Goal: Information Seeking & Learning: Learn about a topic

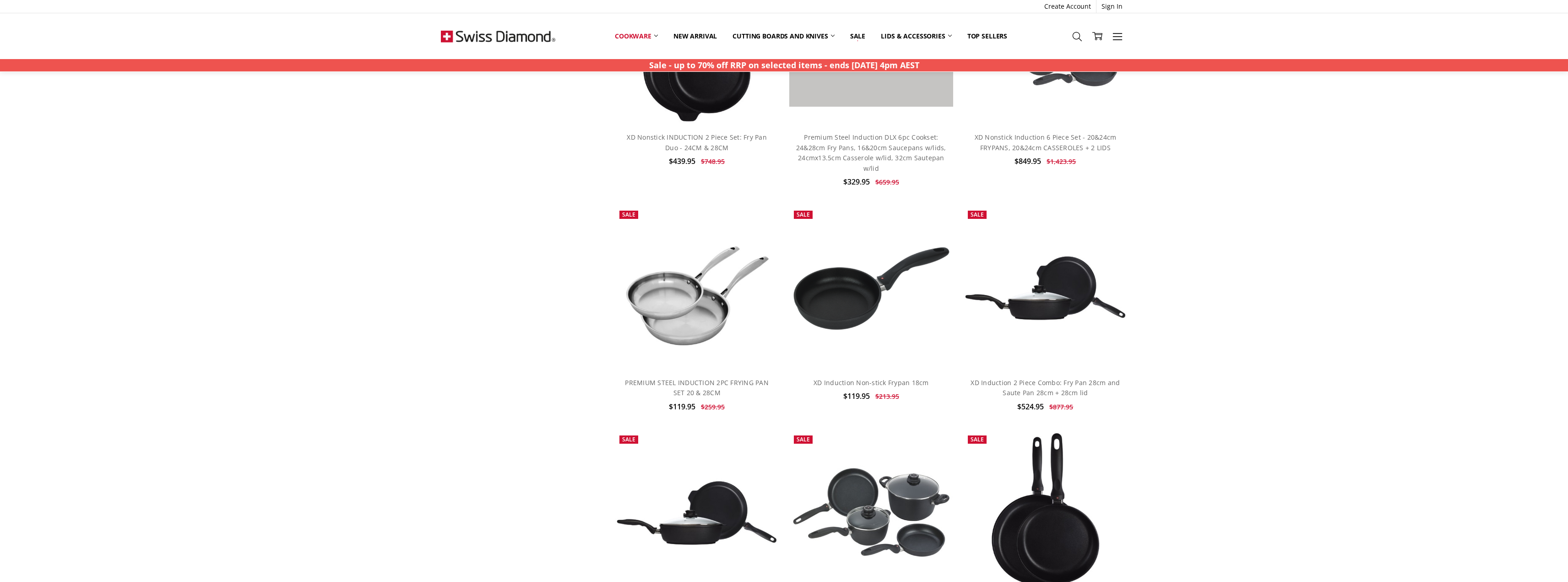
scroll to position [1328, 0]
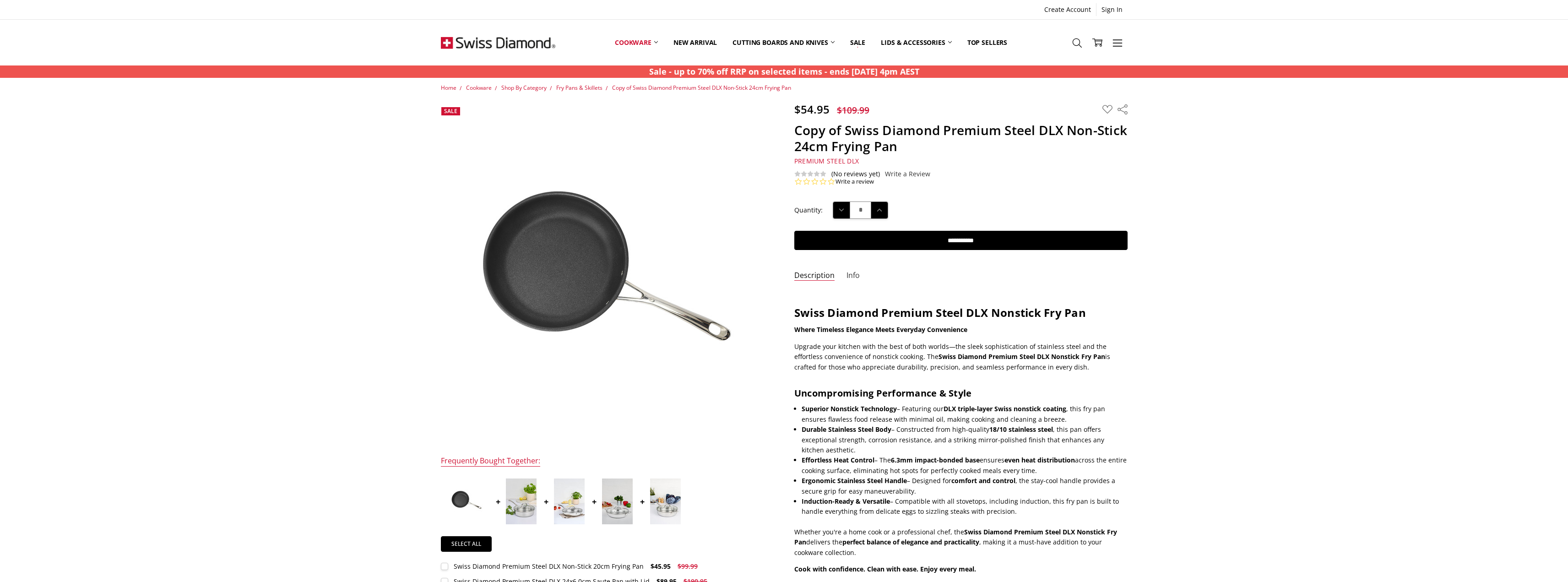
click at [857, 275] on link "Info" at bounding box center [853, 276] width 13 height 10
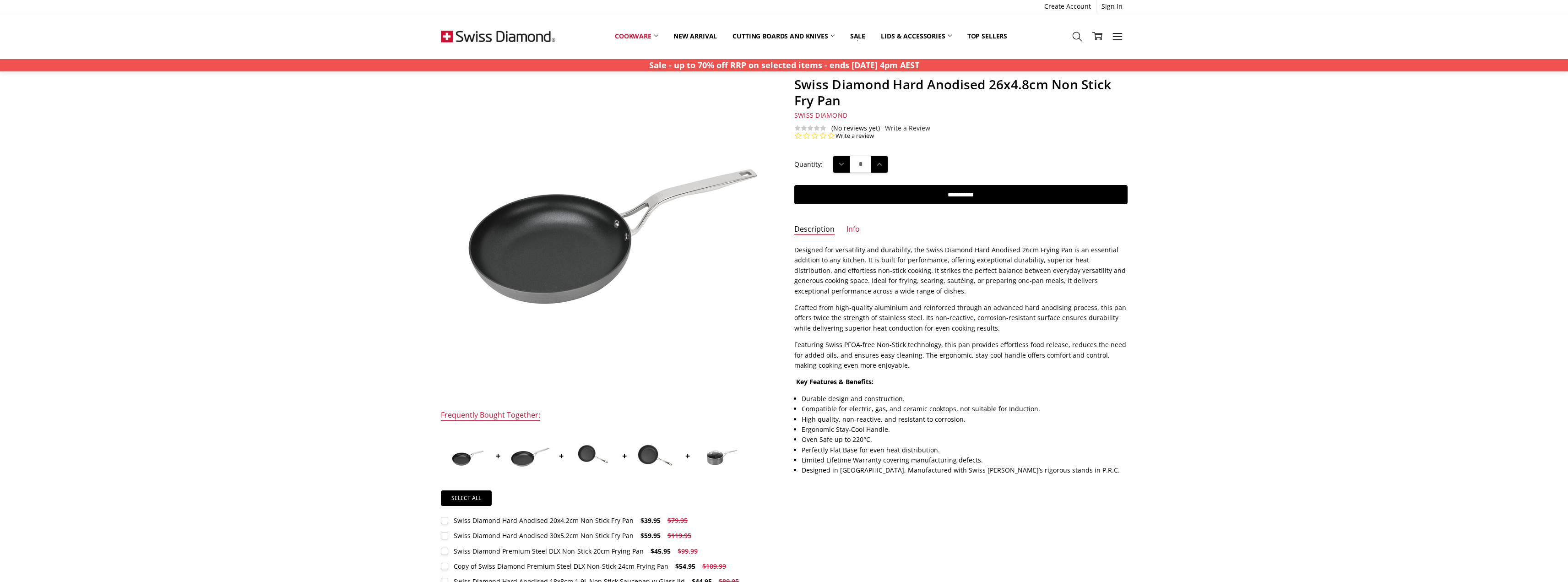
scroll to position [91, 0]
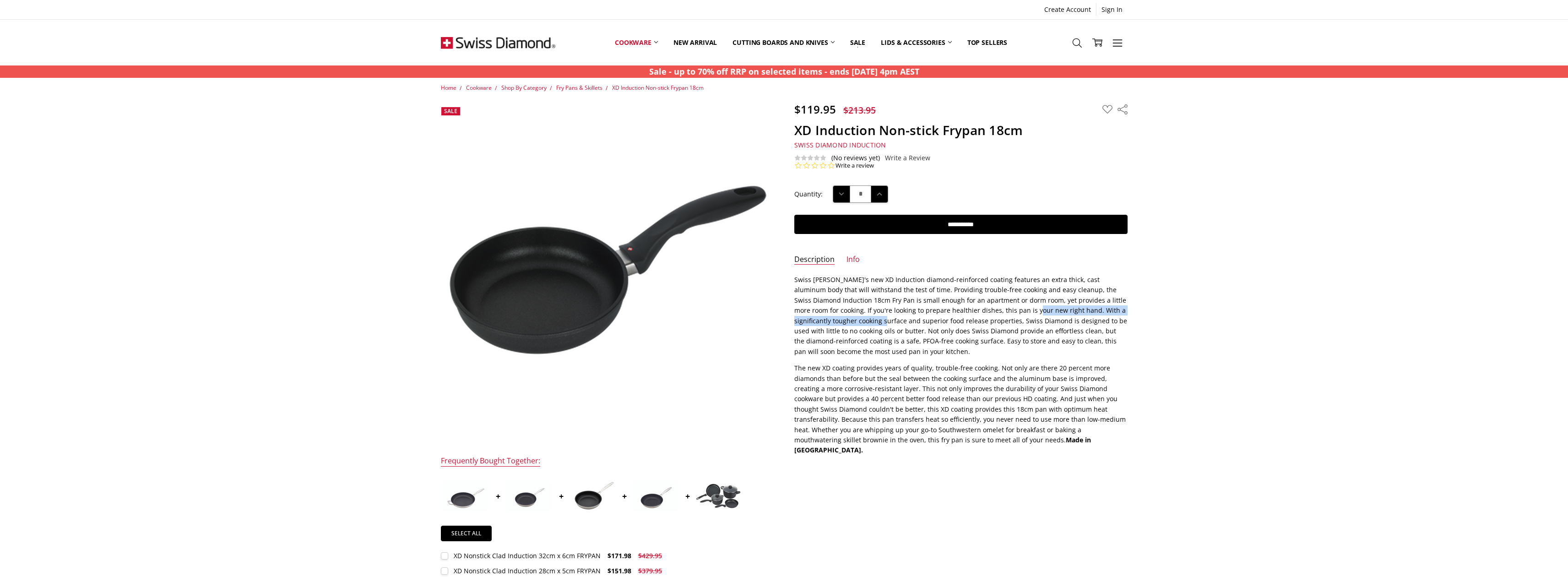
drag, startPoint x: 887, startPoint y: 316, endPoint x: 1010, endPoint y: 313, distance: 123.0
click at [1010, 313] on p "Swiss Diamond's new XD Induction diamond-reinforced coating features an extra t…" at bounding box center [961, 315] width 334 height 82
click at [998, 324] on p "Swiss Diamond's new XD Induction diamond-reinforced coating features an extra t…" at bounding box center [961, 315] width 334 height 82
click at [823, 261] on link "Description" at bounding box center [814, 259] width 40 height 10
click at [849, 259] on link "Info" at bounding box center [853, 259] width 13 height 10
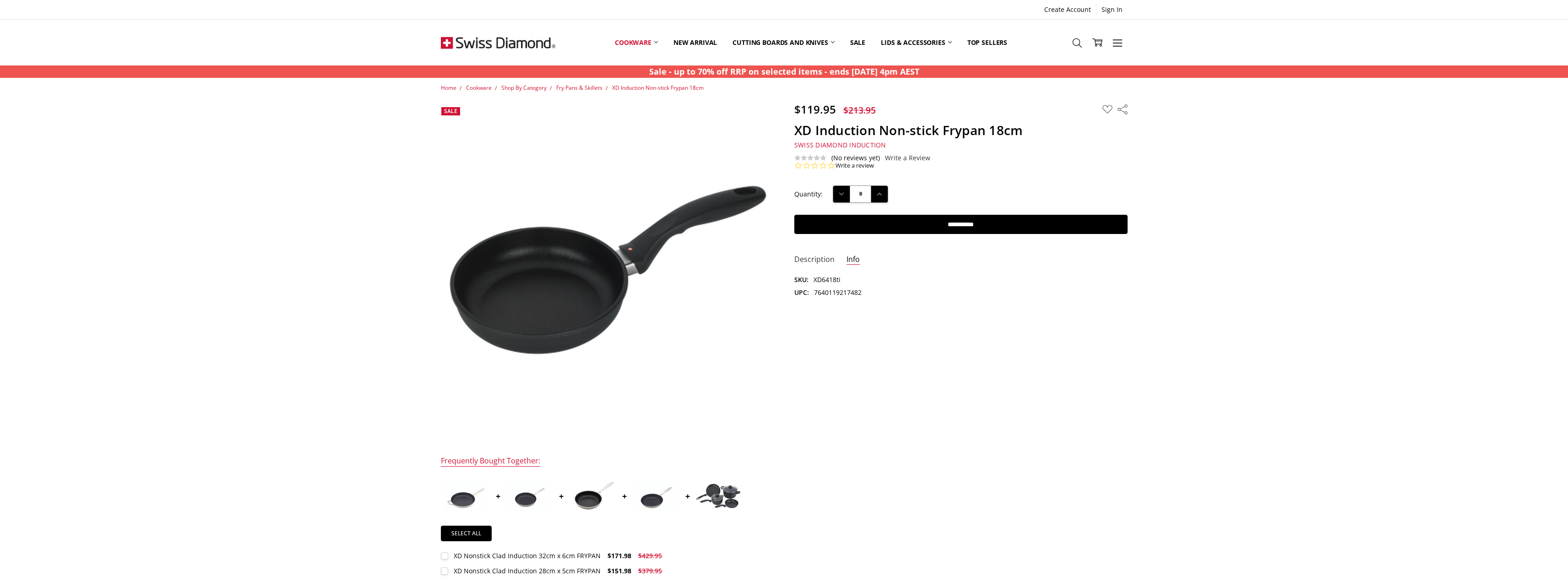
click at [822, 259] on link "Description" at bounding box center [814, 259] width 40 height 10
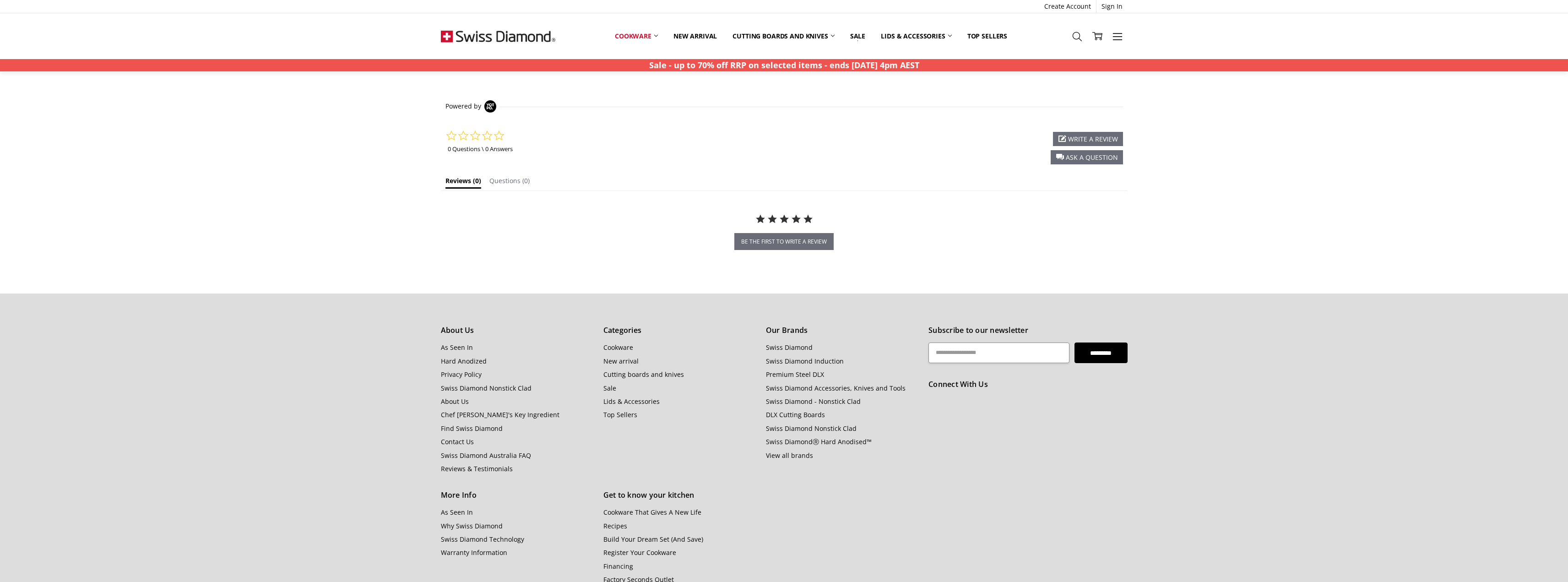
scroll to position [595, 0]
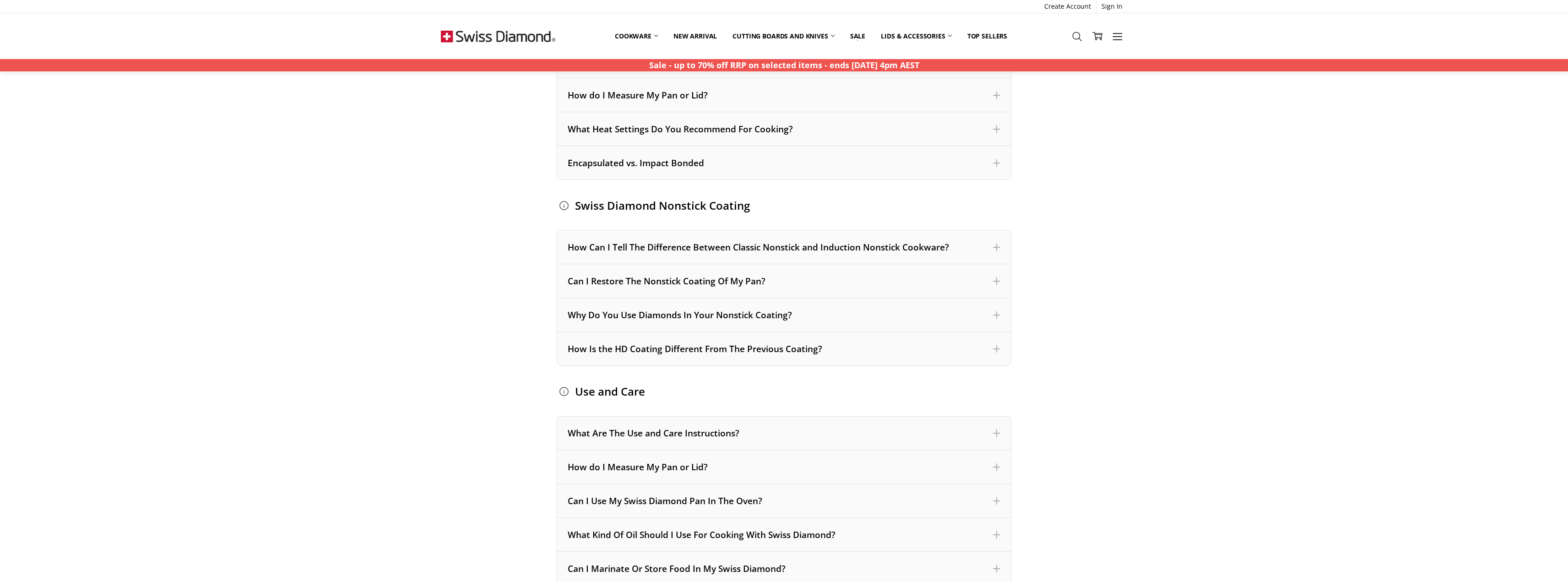
scroll to position [412, 0]
click at [688, 279] on div "Can I Restore The Nonstick Coating Of My Pan?" at bounding box center [784, 278] width 433 height 12
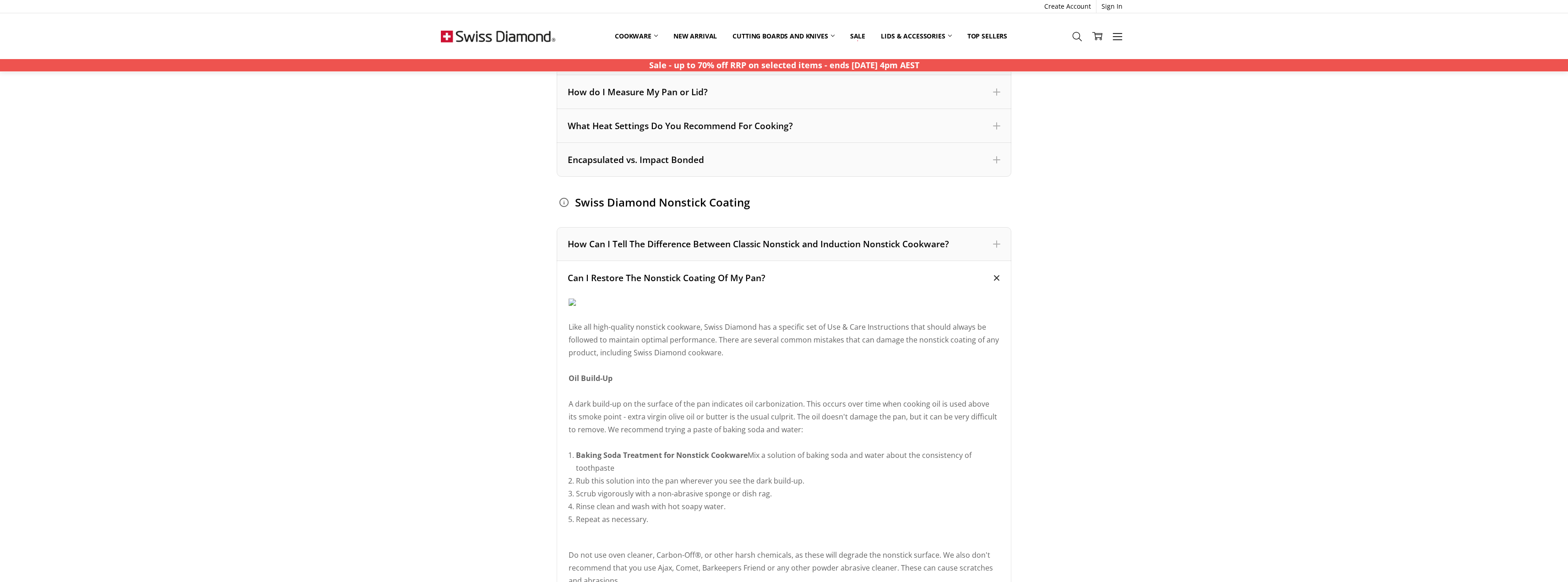
click at [675, 282] on div "Can I Restore The Nonstick Coating Of My Pan?" at bounding box center [784, 278] width 433 height 12
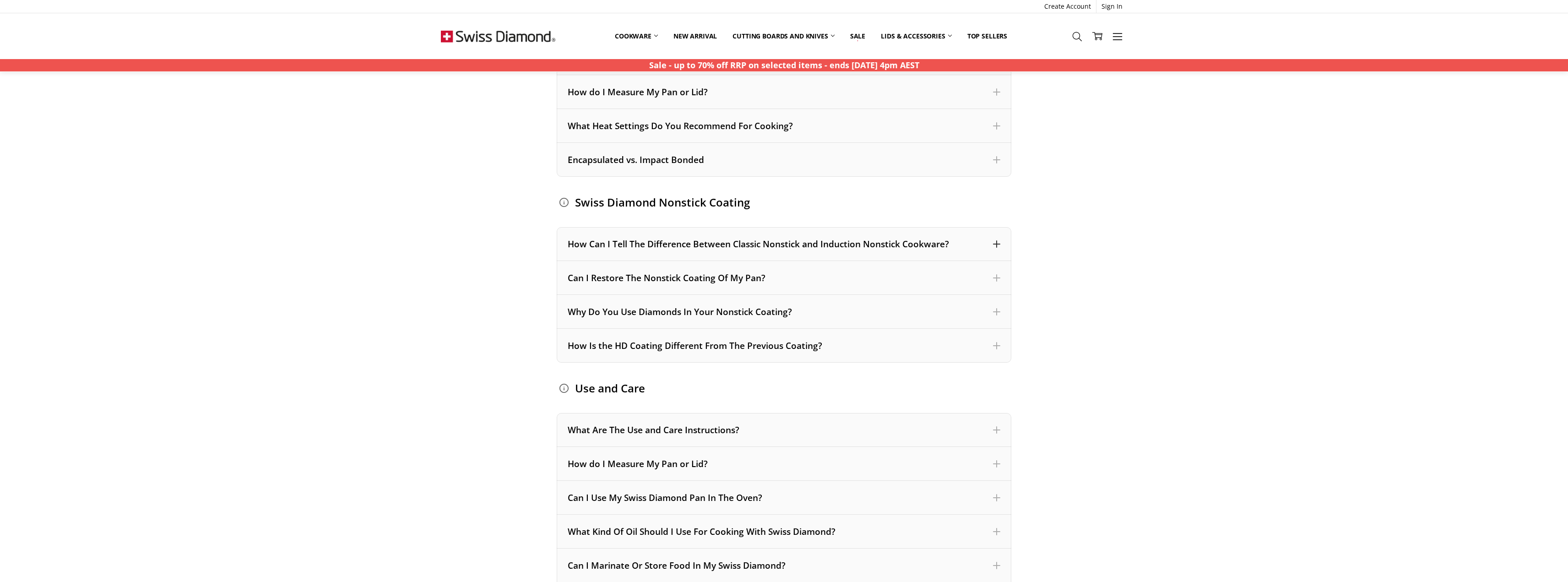
click at [709, 246] on div "How Can I Tell The Difference Between Classic Nonstick and Induction Nonstick C…" at bounding box center [784, 244] width 433 height 12
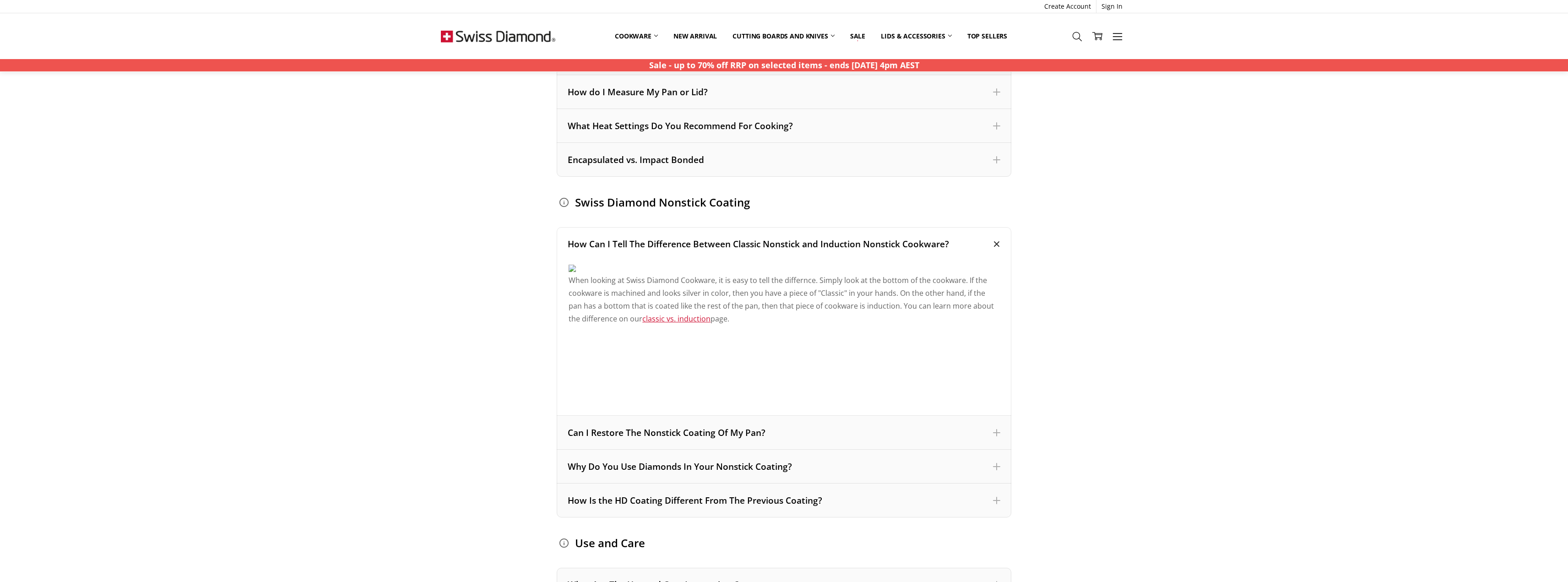
click at [709, 246] on div "How Can I Tell The Difference Between Classic Nonstick and Induction Nonstick C…" at bounding box center [784, 244] width 433 height 12
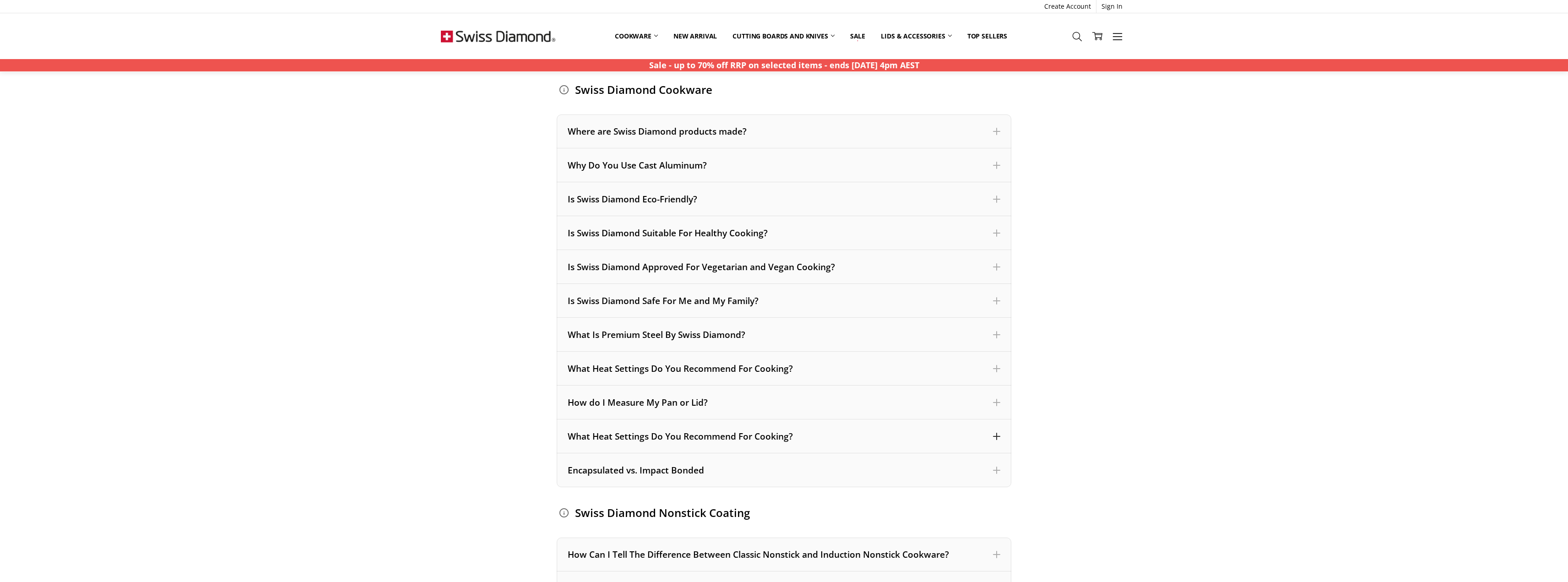
scroll to position [91, 0]
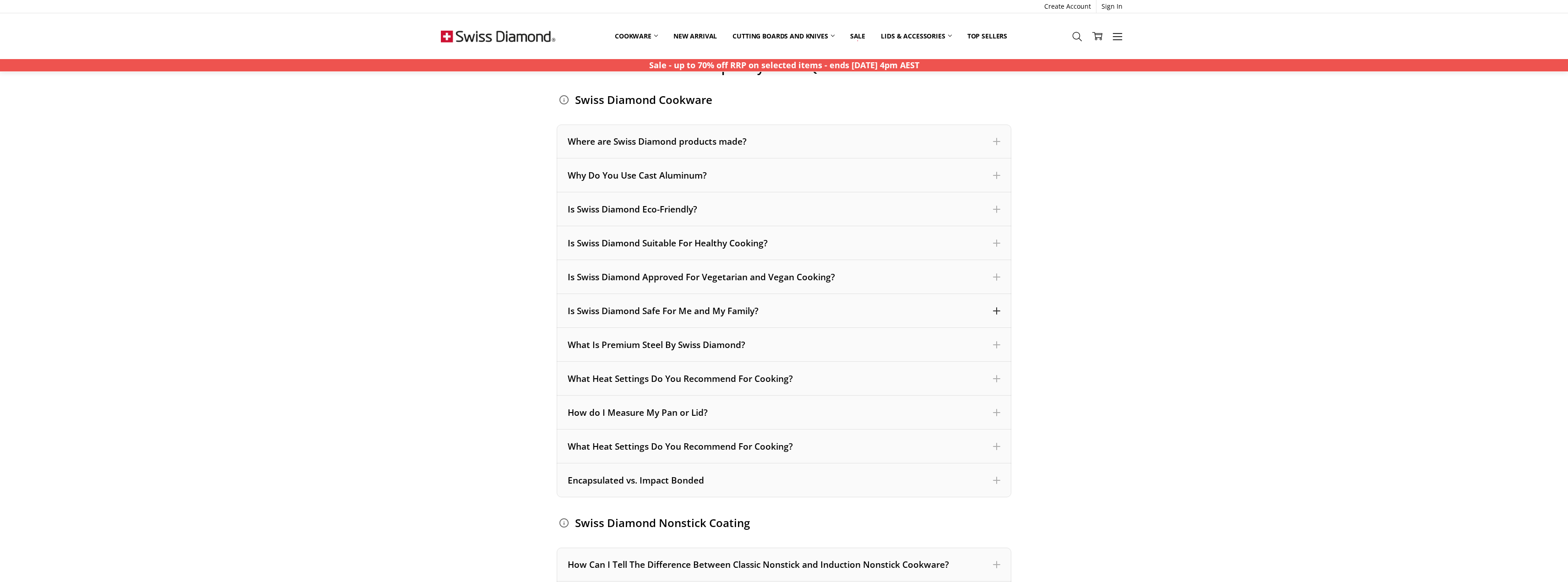
click at [688, 309] on div "Is Swiss Diamond Safe For Me and My Family?" at bounding box center [784, 311] width 433 height 12
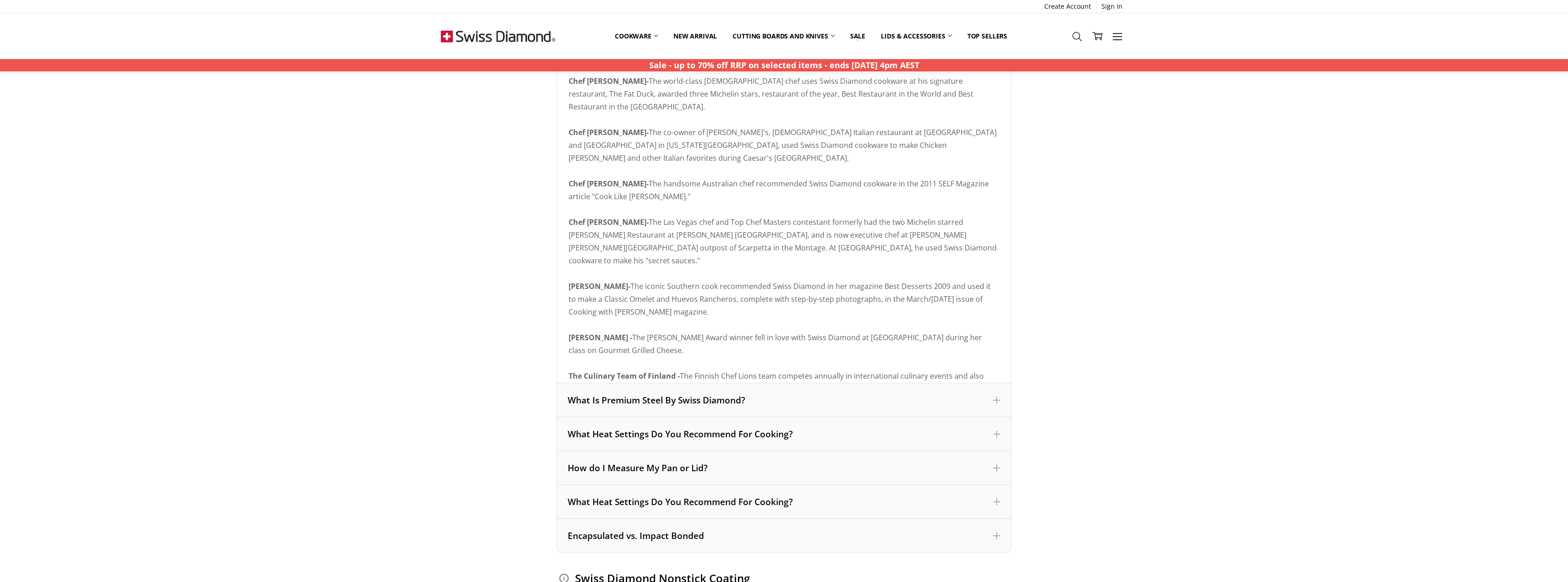
scroll to position [641, 0]
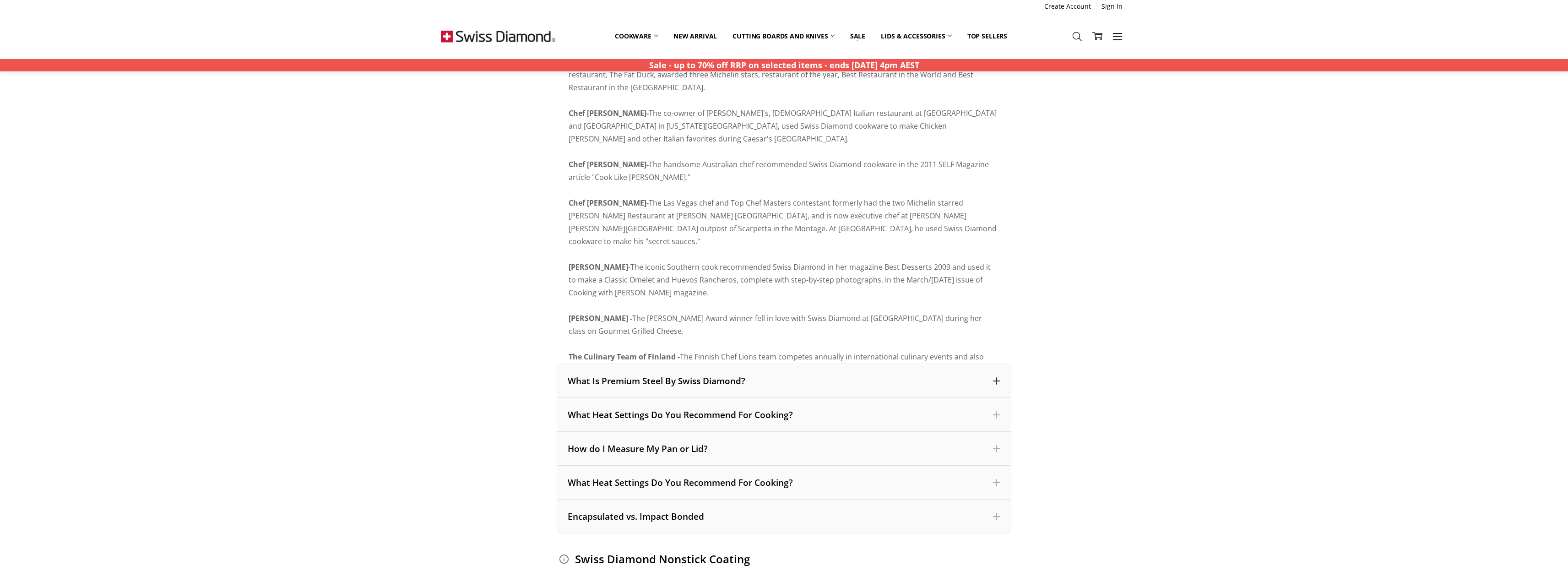
click at [661, 377] on div "What Is Premium Steel By Swiss Diamond?" at bounding box center [784, 381] width 433 height 12
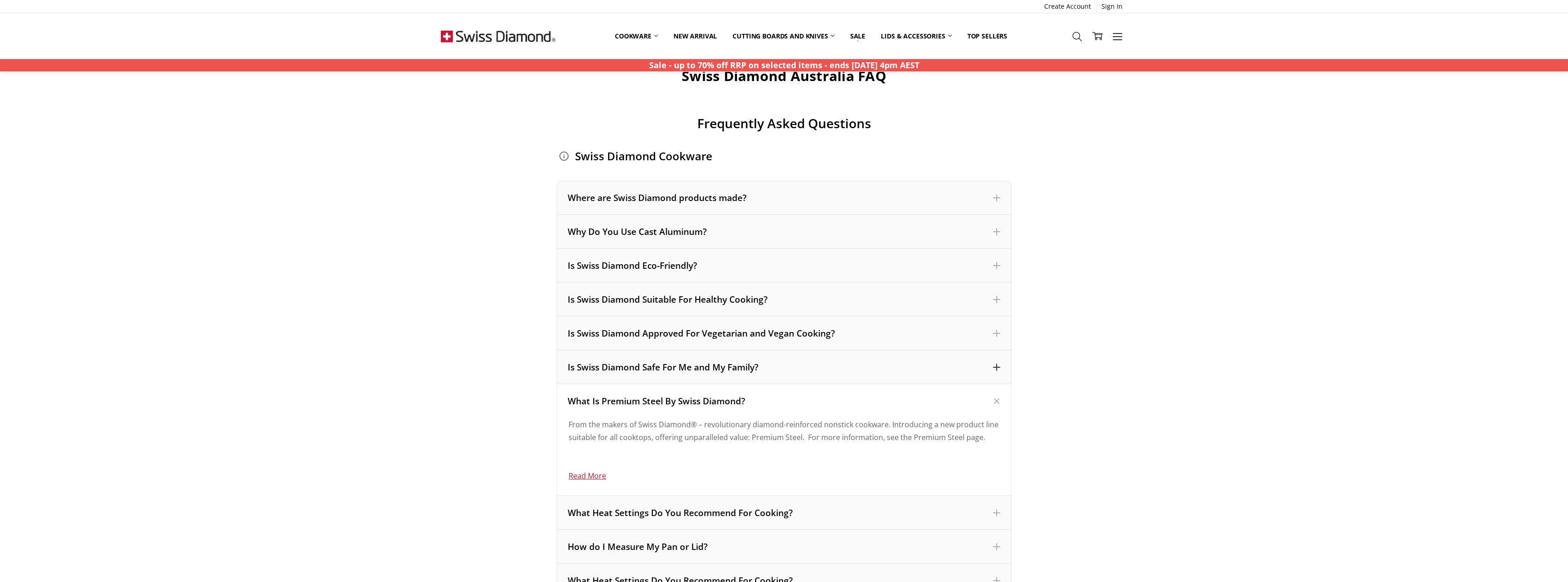
scroll to position [0, 0]
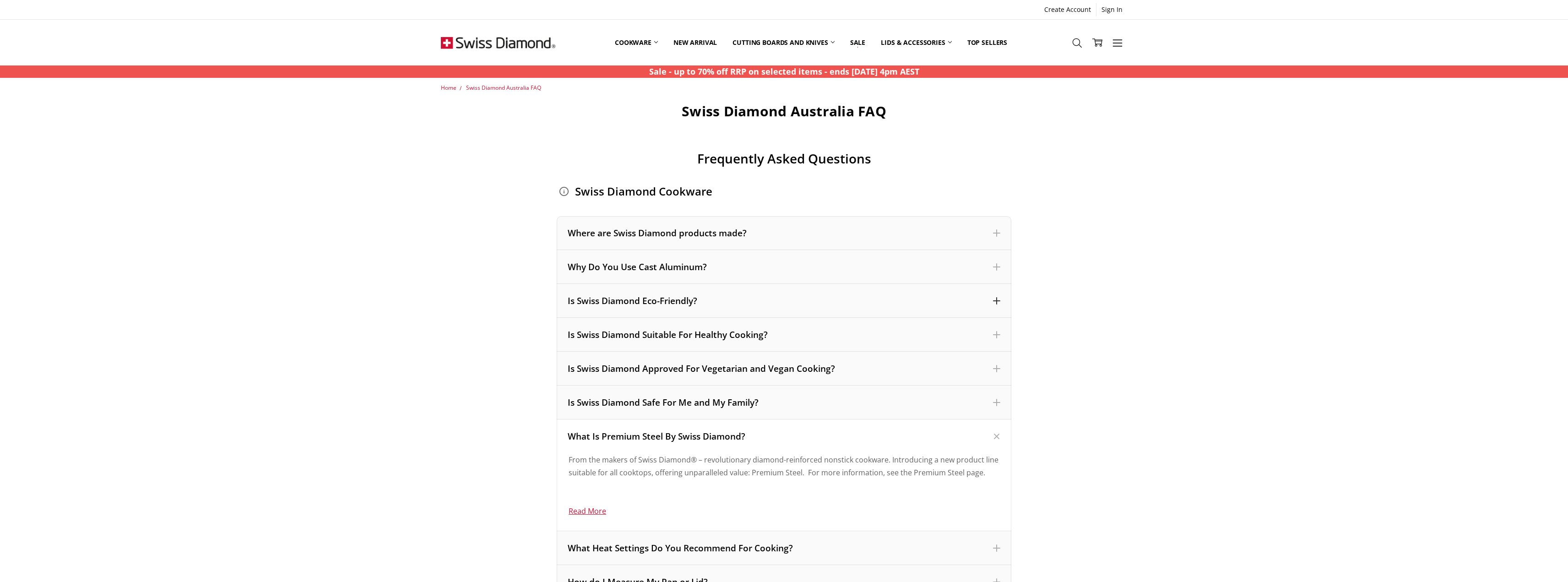
click at [677, 308] on div "Is Swiss Diamond Eco-Friendly?" at bounding box center [784, 301] width 455 height 34
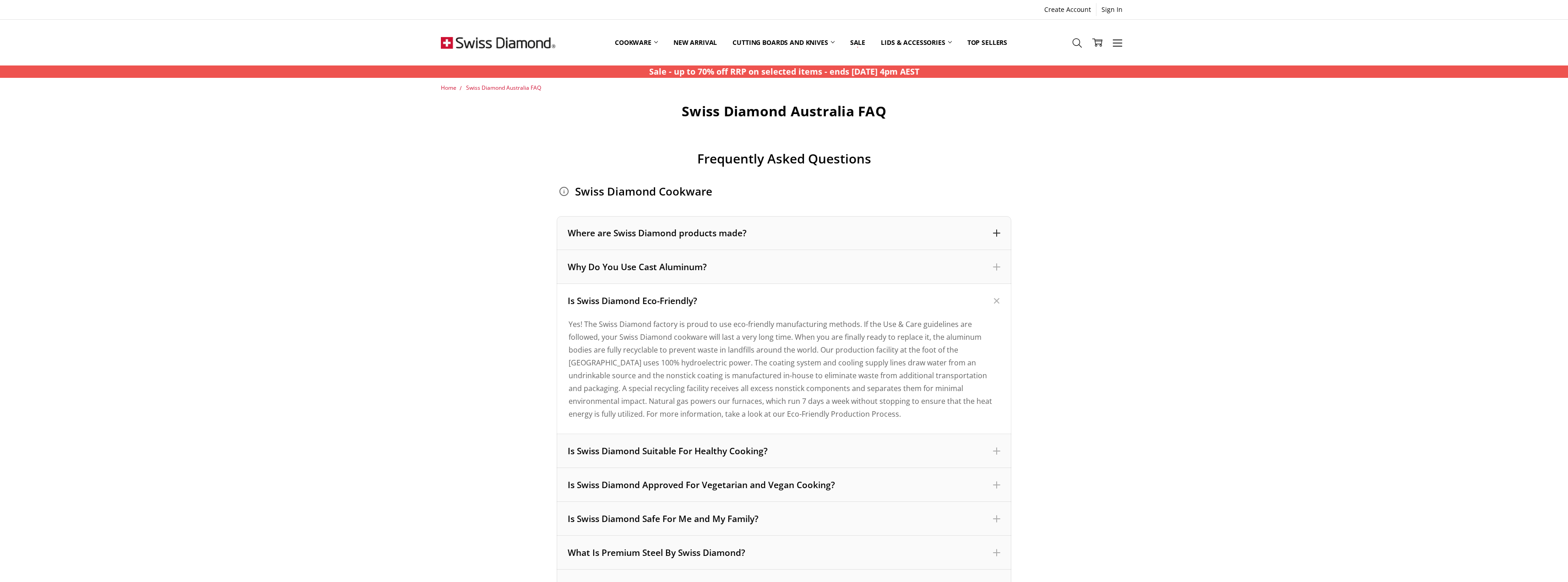
click at [670, 231] on div "Where are Swiss Diamond products made?" at bounding box center [784, 233] width 433 height 12
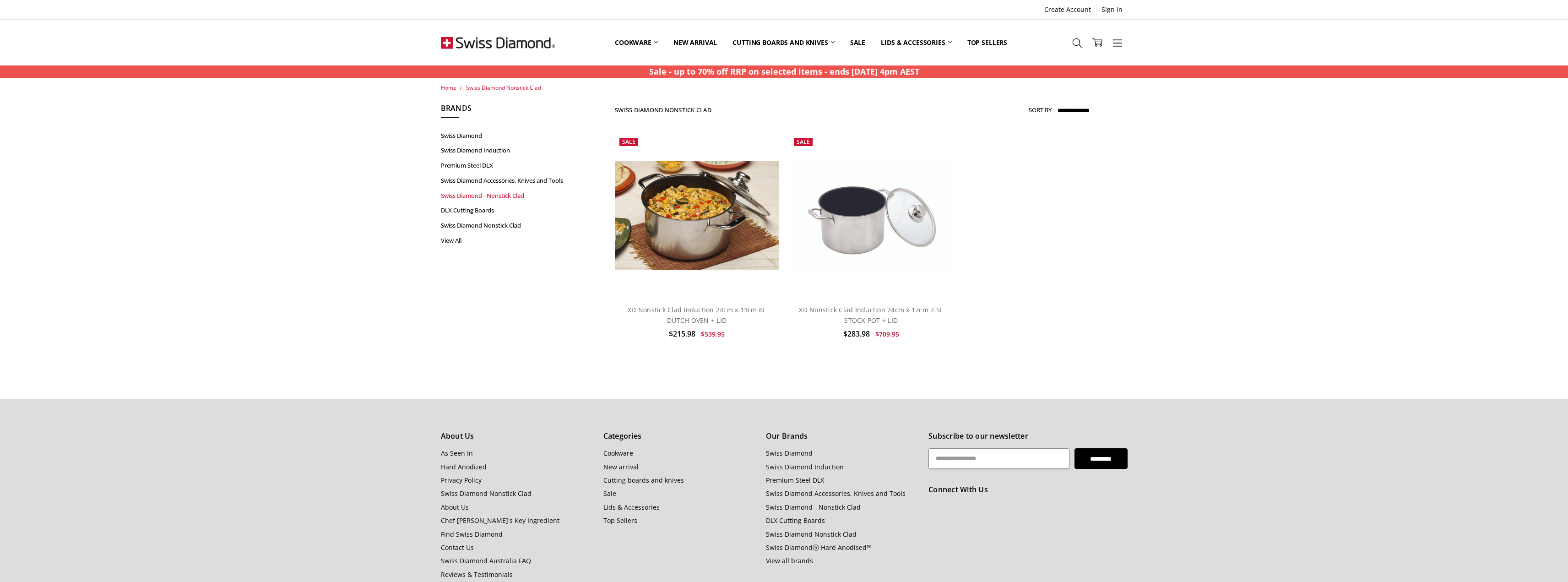
click at [488, 197] on link "Swiss Diamond - Nonstick Clad" at bounding box center [509, 195] width 138 height 15
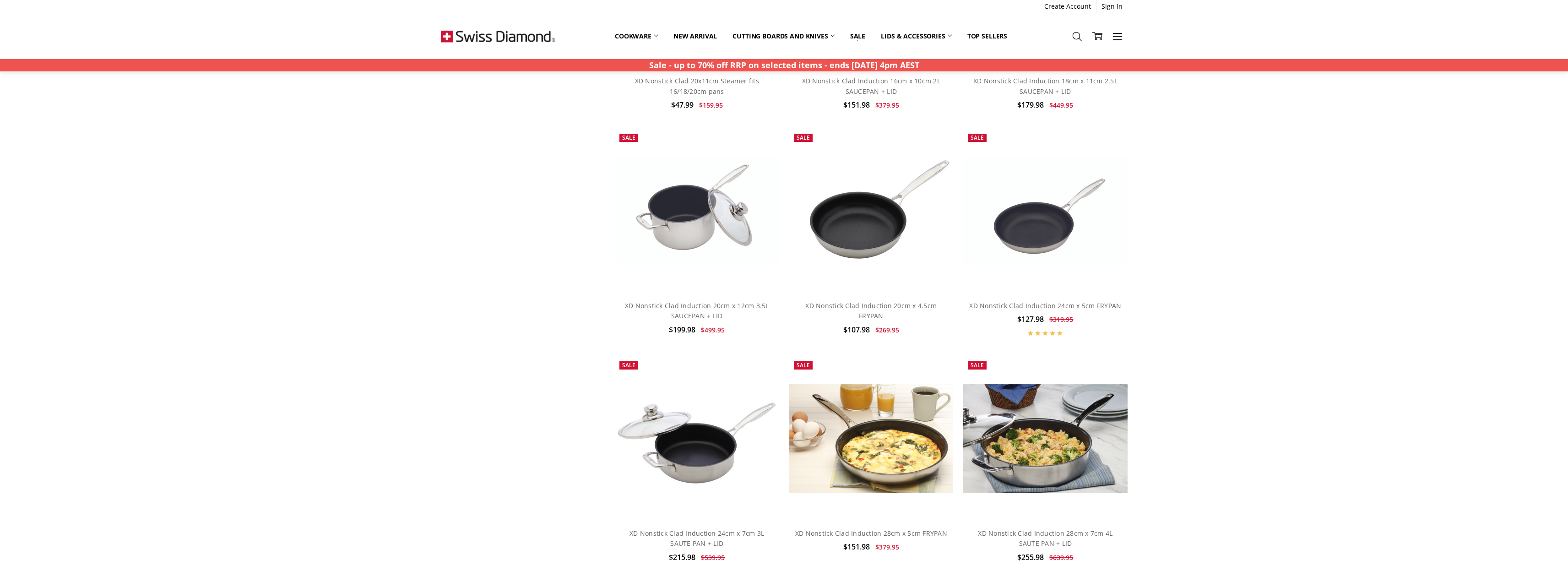
scroll to position [275, 0]
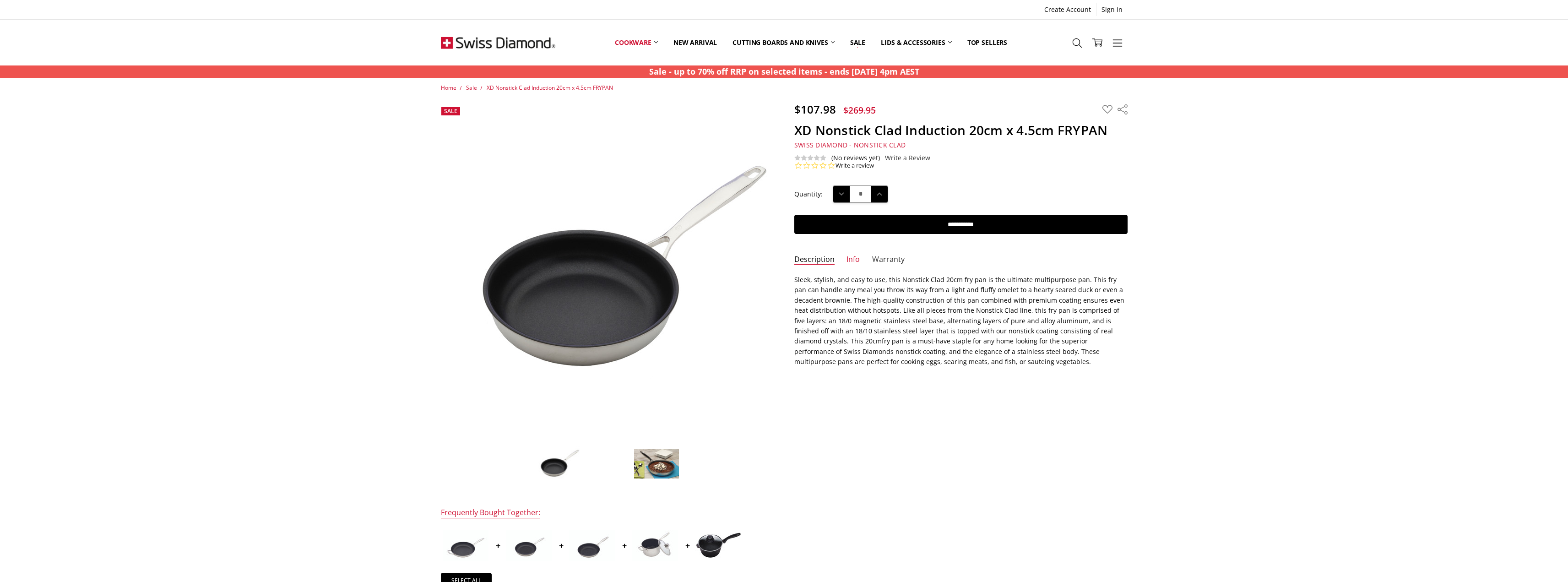
click at [884, 260] on link "Warranty" at bounding box center [888, 259] width 32 height 10
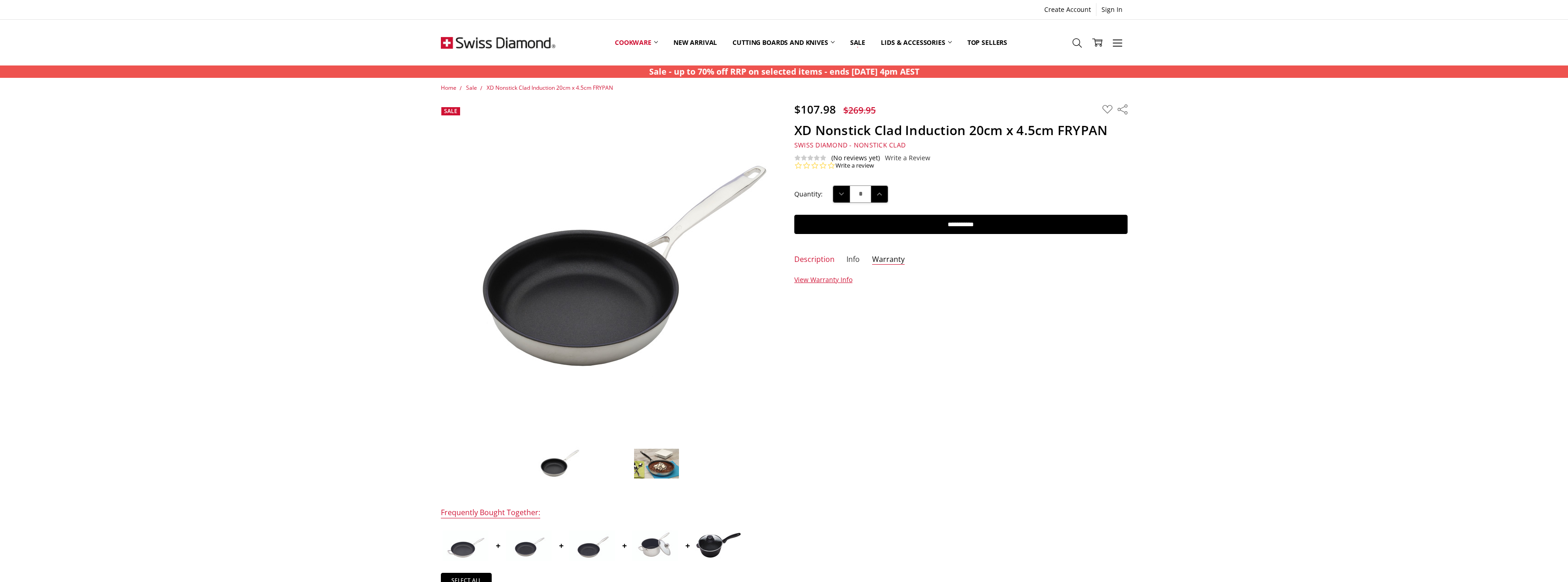
click at [855, 262] on link "Info" at bounding box center [853, 259] width 13 height 10
click at [822, 261] on link "Description" at bounding box center [814, 259] width 40 height 10
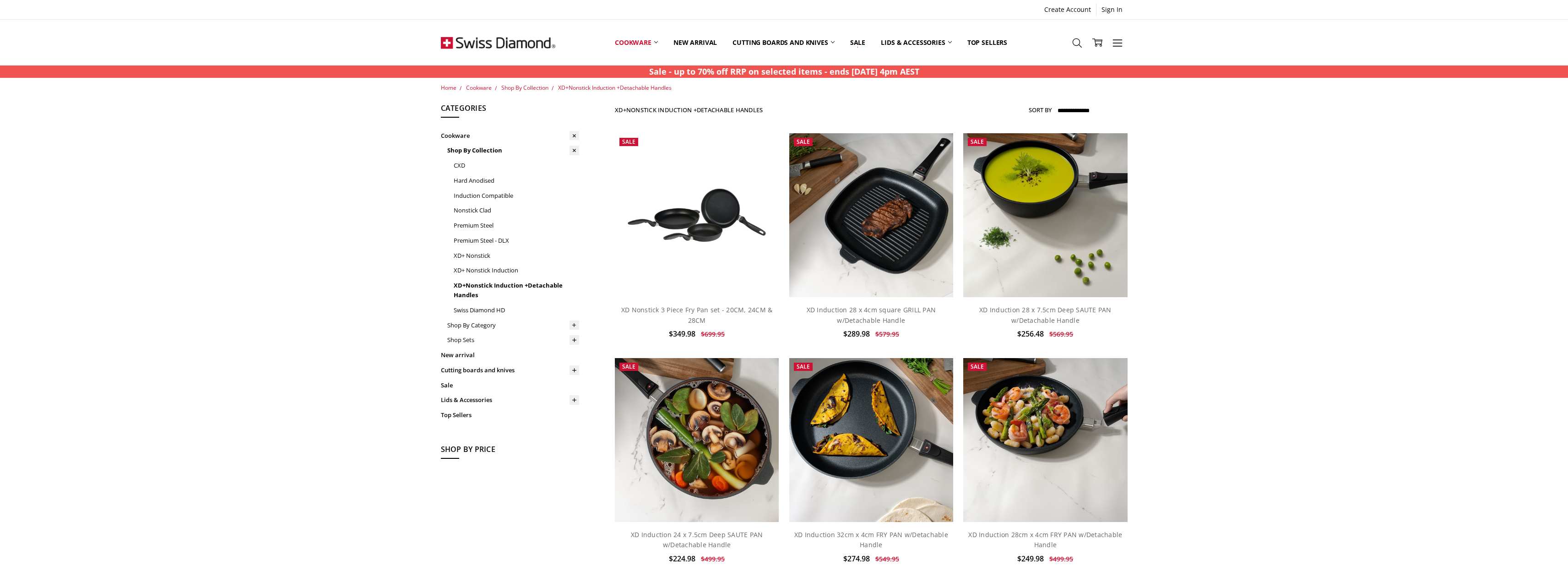
drag, startPoint x: 721, startPoint y: 223, endPoint x: 1170, endPoint y: 290, distance: 454.0
click at [1170, 290] on div "Home Cookware Shop By Collection XD+Nonstick Induction +Detachable Handles Brow…" at bounding box center [784, 558] width 1568 height 949
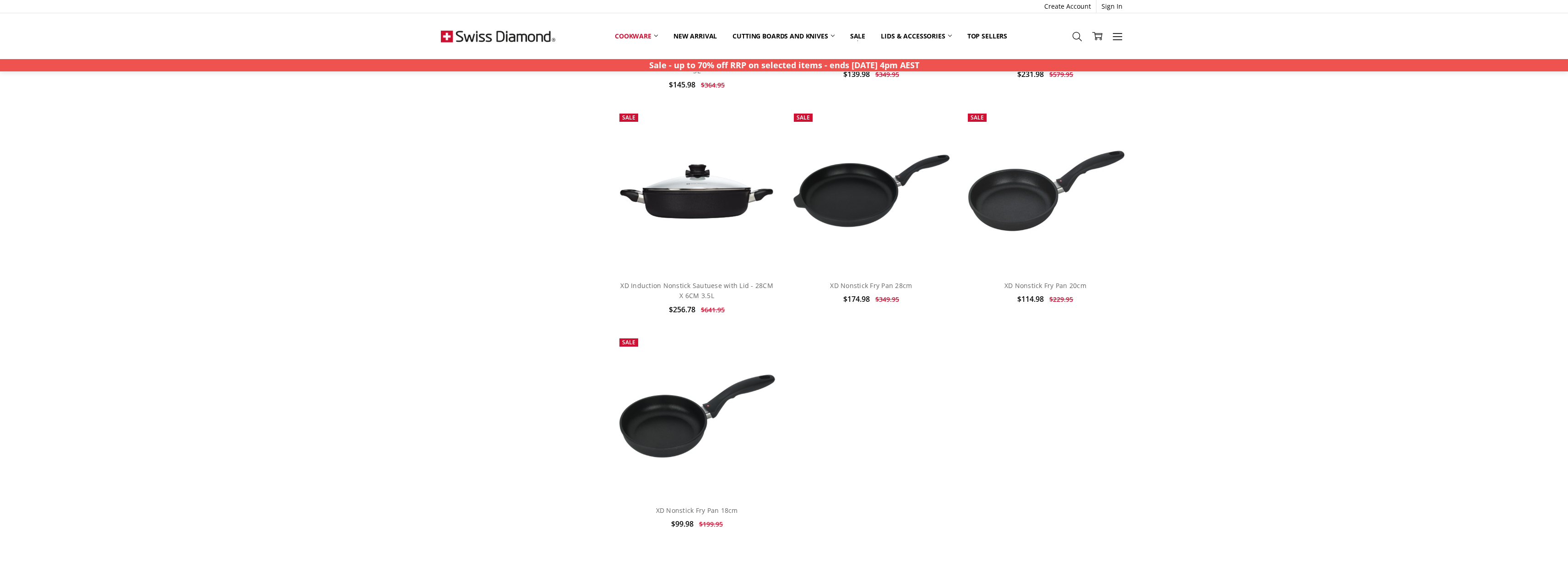
scroll to position [1373, 0]
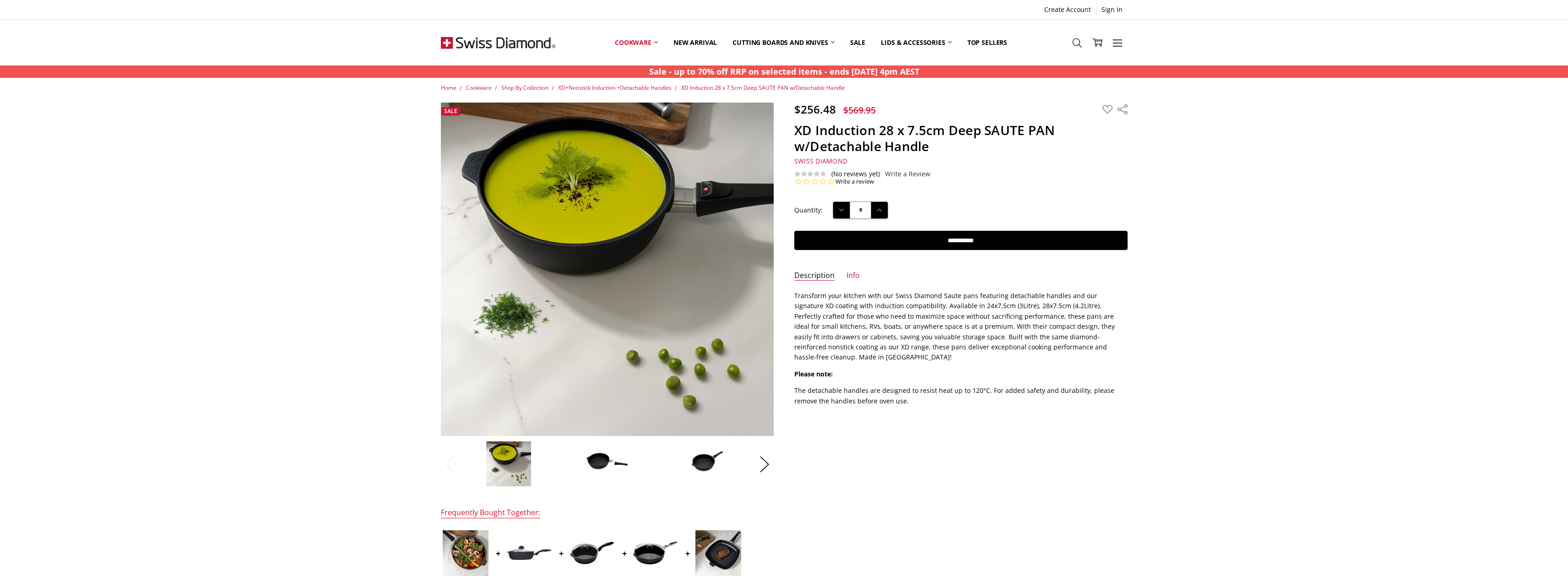
click at [627, 458] on img at bounding box center [607, 463] width 46 height 31
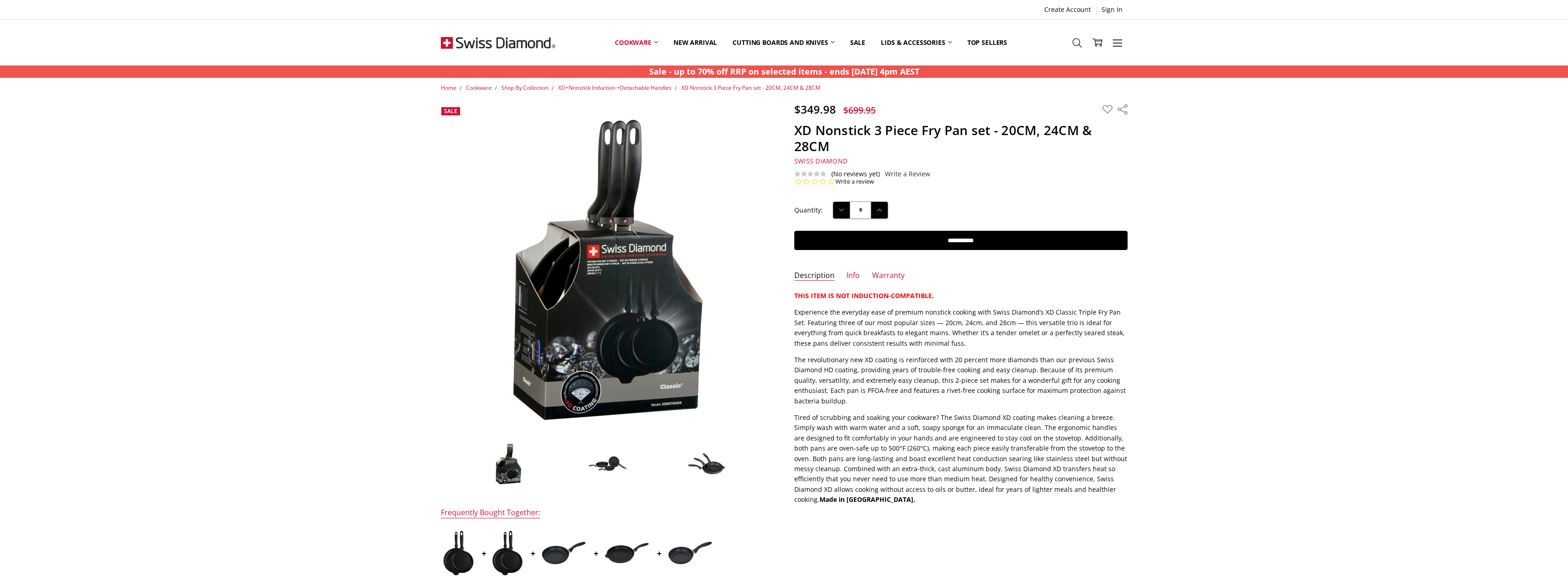
click at [618, 467] on img at bounding box center [607, 463] width 46 height 23
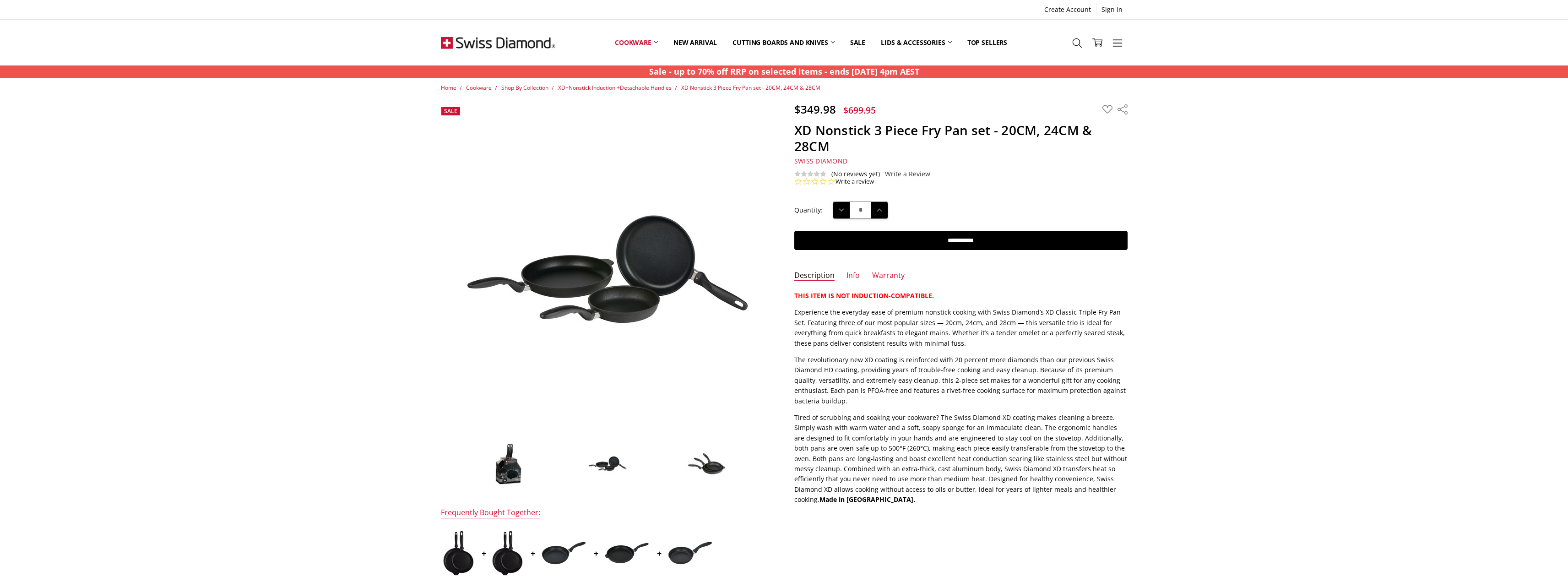
click at [726, 465] on img at bounding box center [706, 463] width 46 height 30
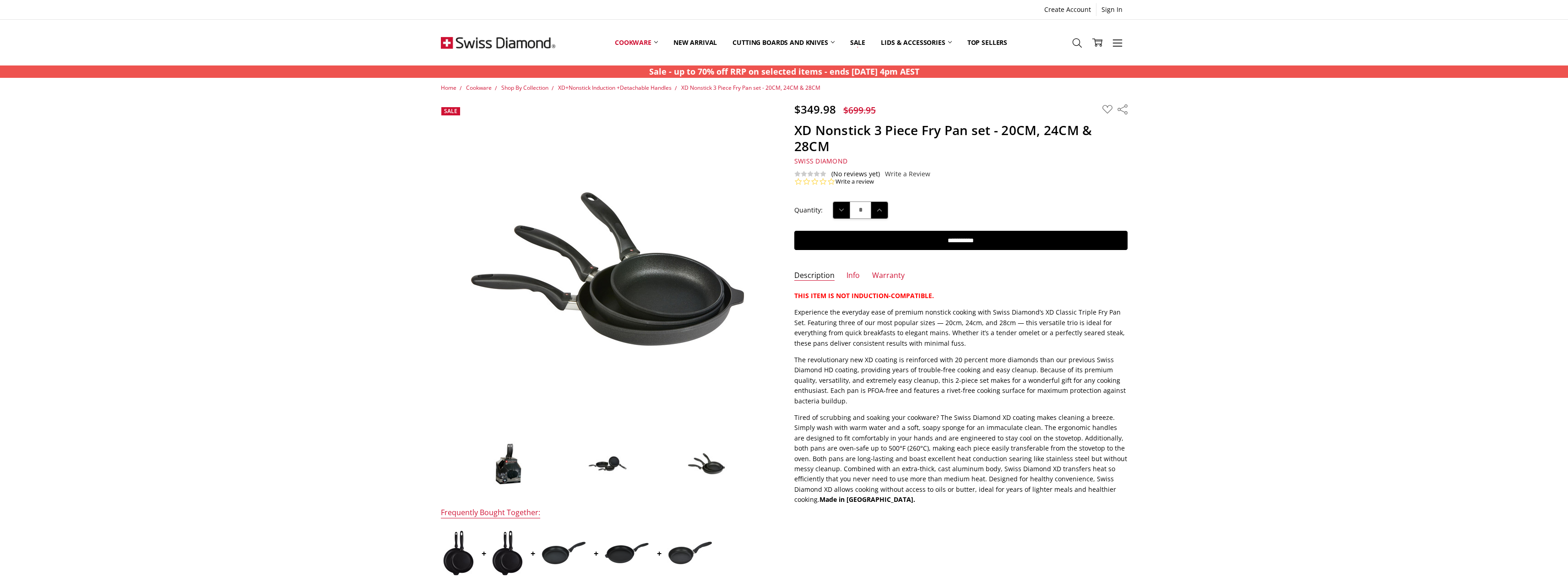
click at [354, 300] on div "Home Cookware Shop By Collection XD+Nonstick Induction +Detachable Handles XD N…" at bounding box center [784, 479] width 1568 height 790
